Goal: Communication & Community: Answer question/provide support

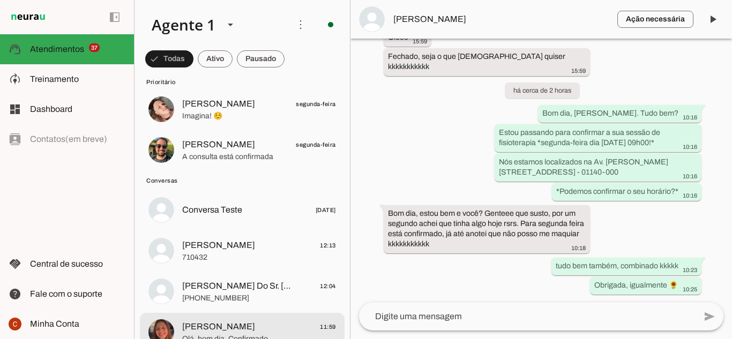
scroll to position [1393, 0]
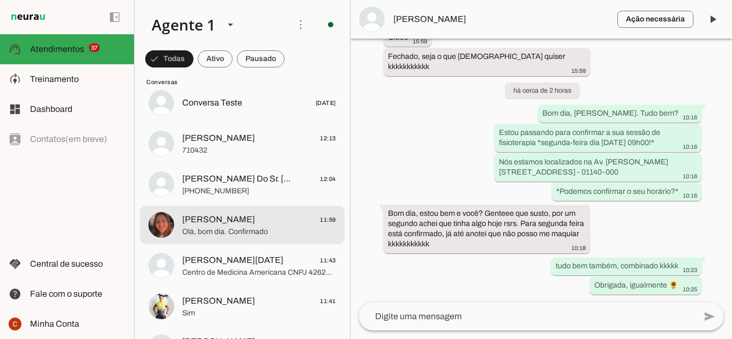
click at [225, 224] on span "Beatriz Nicacio" at bounding box center [218, 219] width 73 height 13
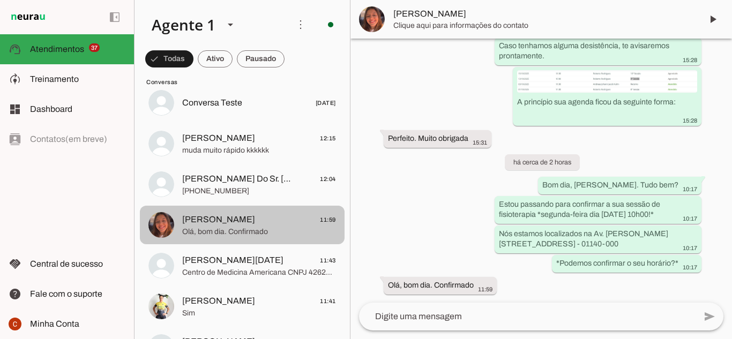
scroll to position [872, 0]
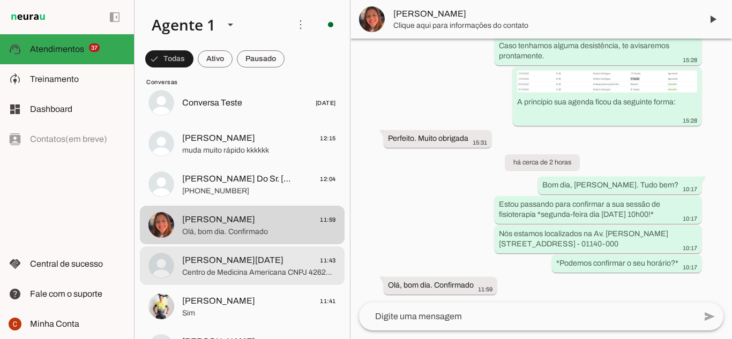
click at [216, 254] on span "Ana Lucia 11:43" at bounding box center [259, 260] width 154 height 13
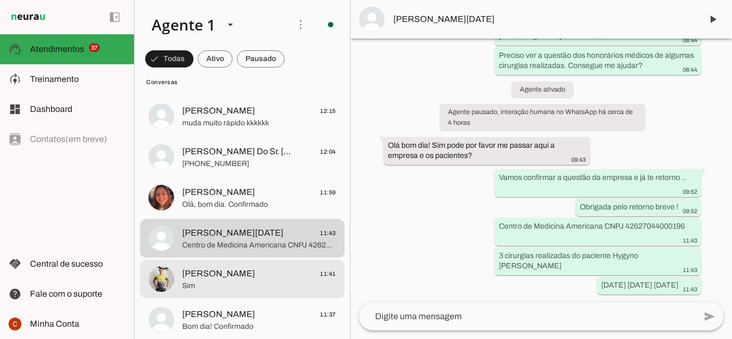
scroll to position [1447, 0]
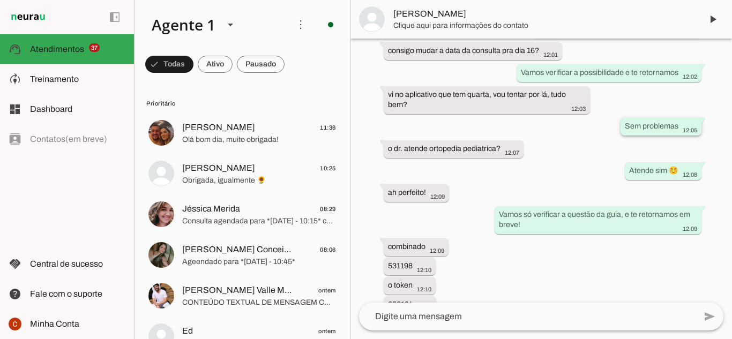
scroll to position [800, 0]
